Goal: Task Accomplishment & Management: Manage account settings

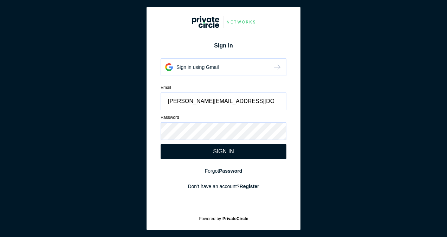
type input "[PERSON_NAME][EMAIL_ADDRESS][DOMAIN_NAME]"
click at [216, 158] on div "SIGN IN" at bounding box center [223, 151] width 126 height 15
click at [256, 99] on input "[PERSON_NAME][EMAIL_ADDRESS][DOMAIN_NAME]" at bounding box center [223, 101] width 126 height 18
click at [138, 131] on section "Sign In Sign in using Gmail Sign in using email Email [PERSON_NAME][EMAIL_ADDRE…" at bounding box center [223, 118] width 447 height 237
click at [197, 150] on div "SIGN IN" at bounding box center [223, 151] width 126 height 15
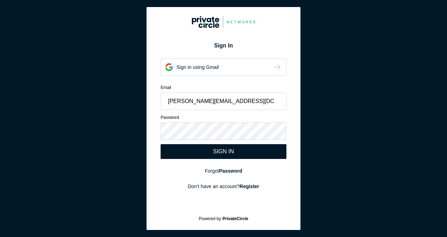
click at [210, 151] on div "SIGN IN" at bounding box center [223, 151] width 126 height 15
click at [257, 65] on div "Sign in using Gmail" at bounding box center [223, 67] width 126 height 18
